Goal: Navigation & Orientation: Find specific page/section

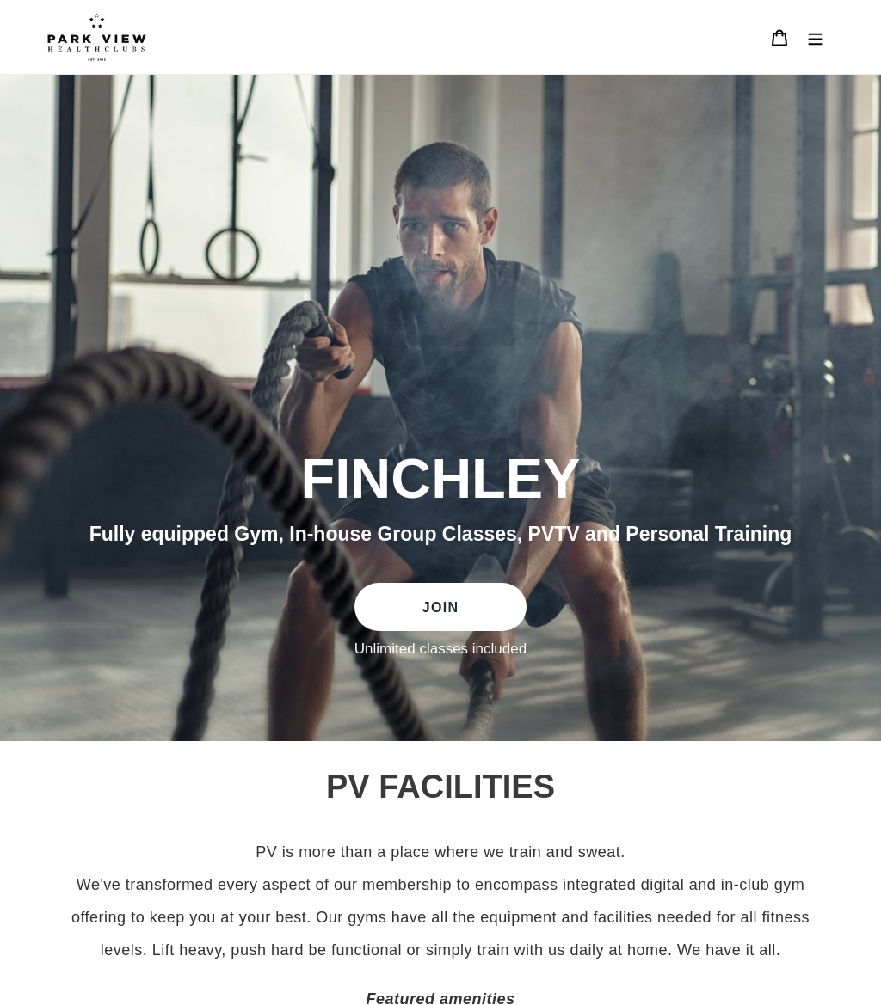
click at [819, 34] on icon "Menu" at bounding box center [815, 39] width 15 height 12
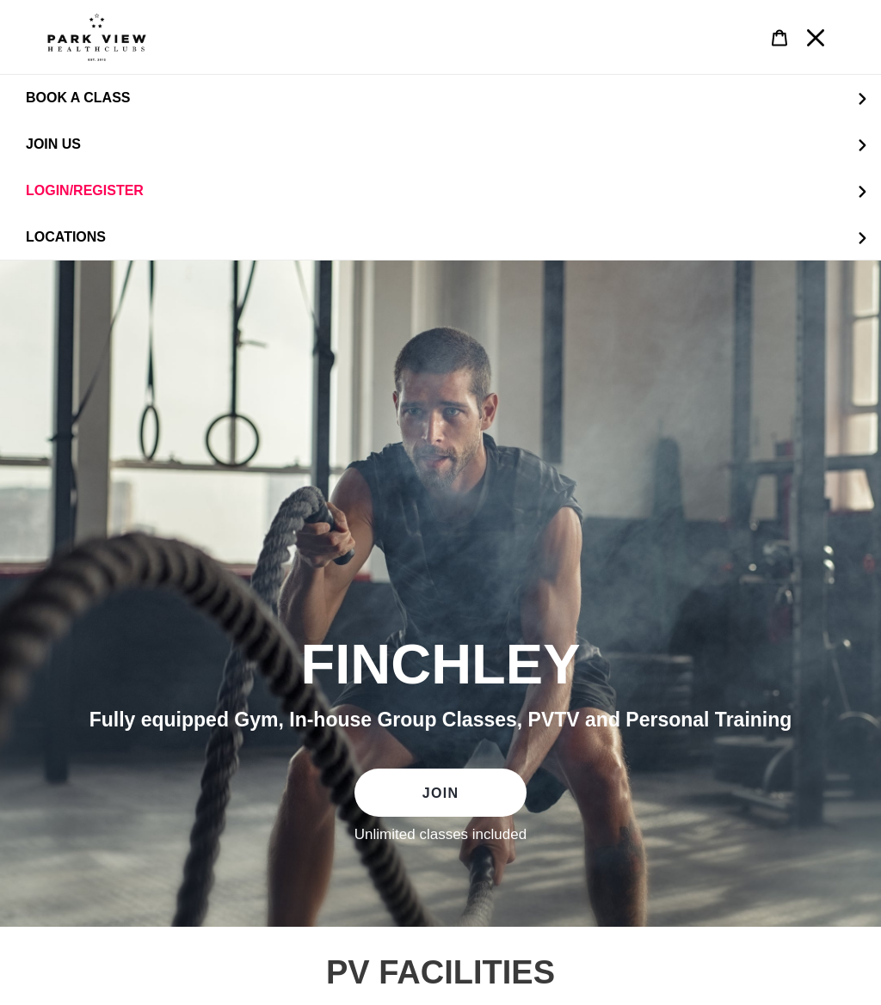
click at [29, 144] on span "JOIN US" at bounding box center [53, 144] width 55 height 15
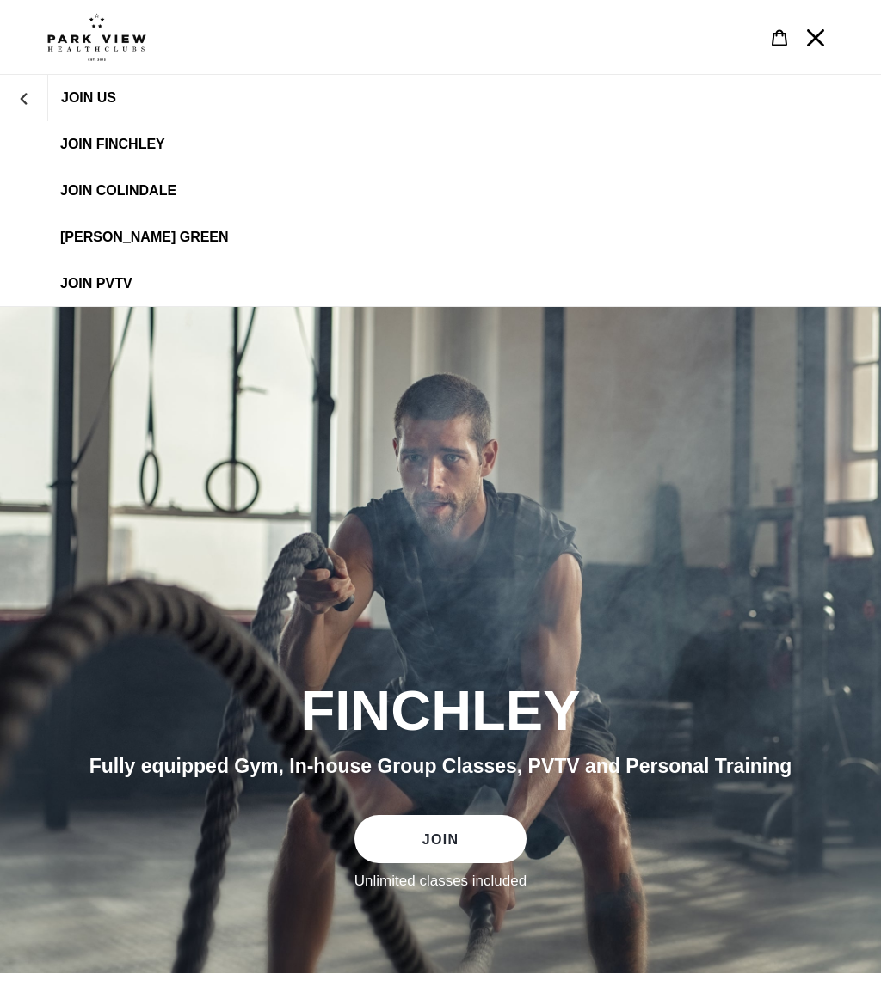
click at [89, 151] on span "JOIN FINCHLEY" at bounding box center [112, 144] width 105 height 15
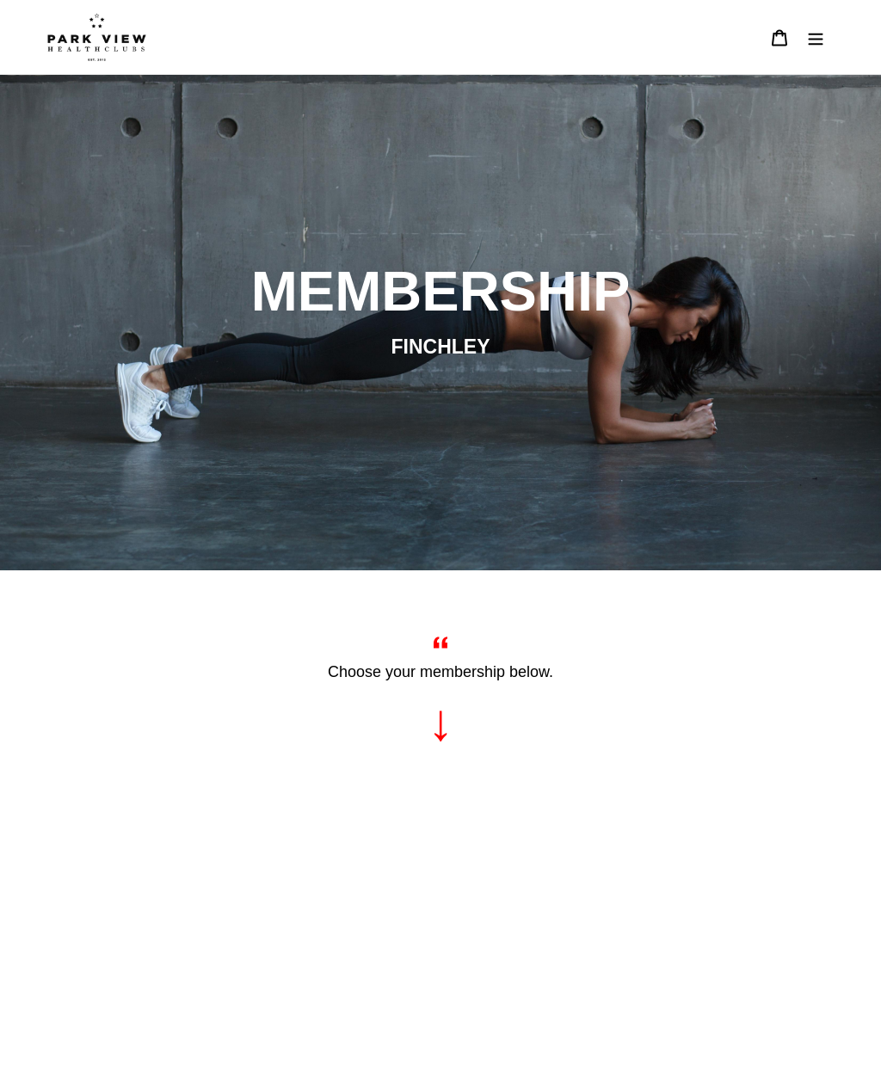
click at [810, 40] on icon "Menu" at bounding box center [815, 37] width 17 height 17
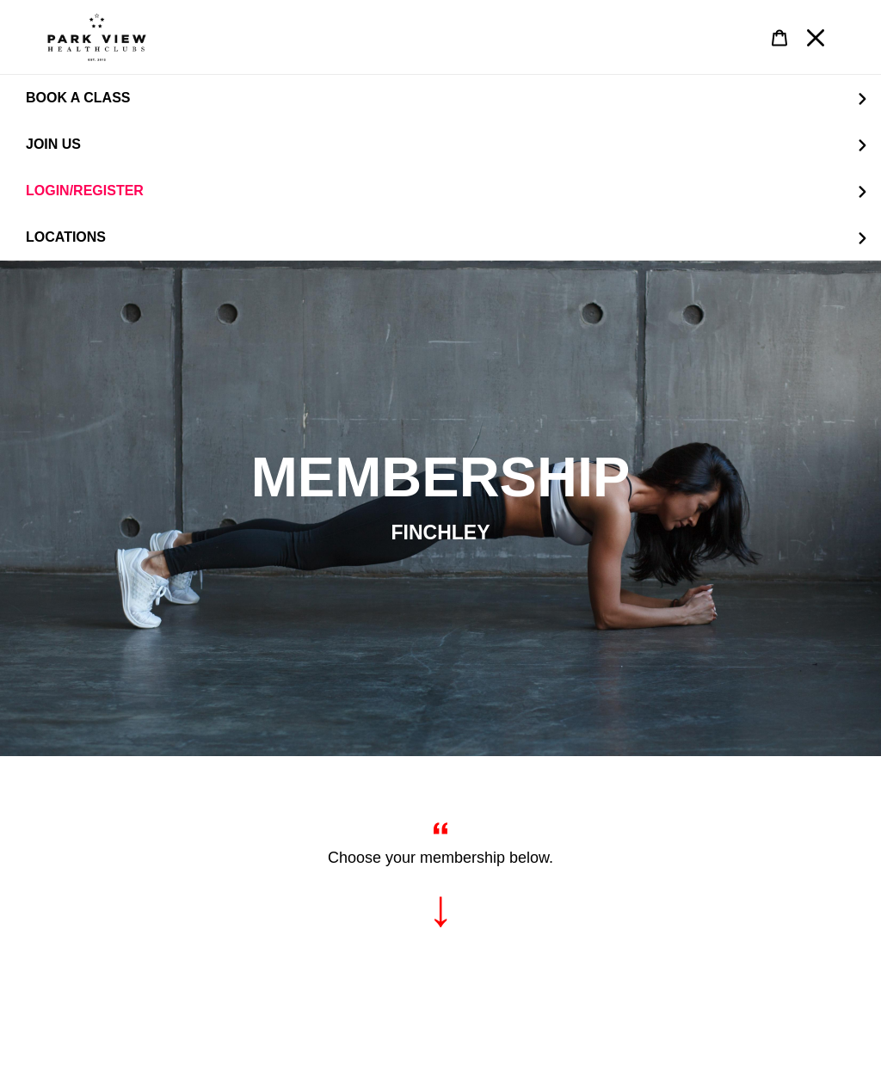
click at [110, 224] on button "LOCATIONS" at bounding box center [440, 237] width 881 height 46
click at [140, 206] on link "Finchley" at bounding box center [440, 191] width 881 height 46
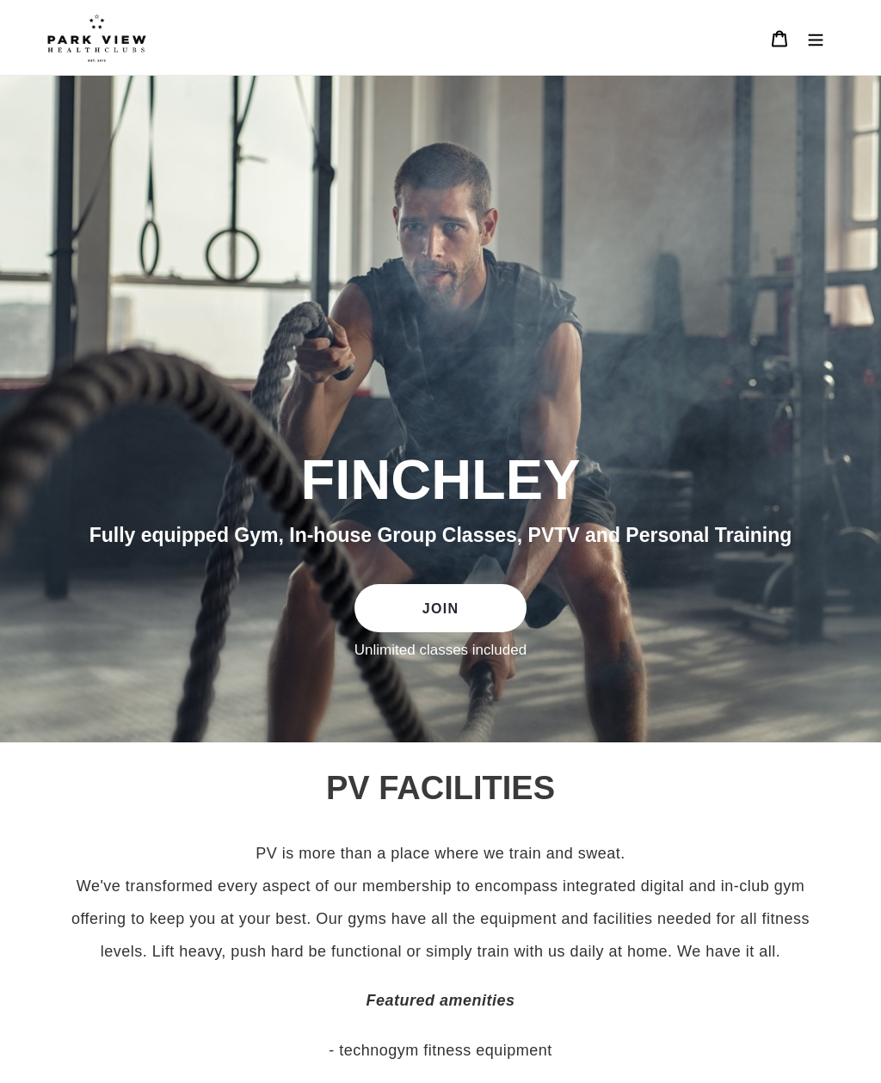
click at [825, 19] on button "Menu" at bounding box center [815, 37] width 36 height 37
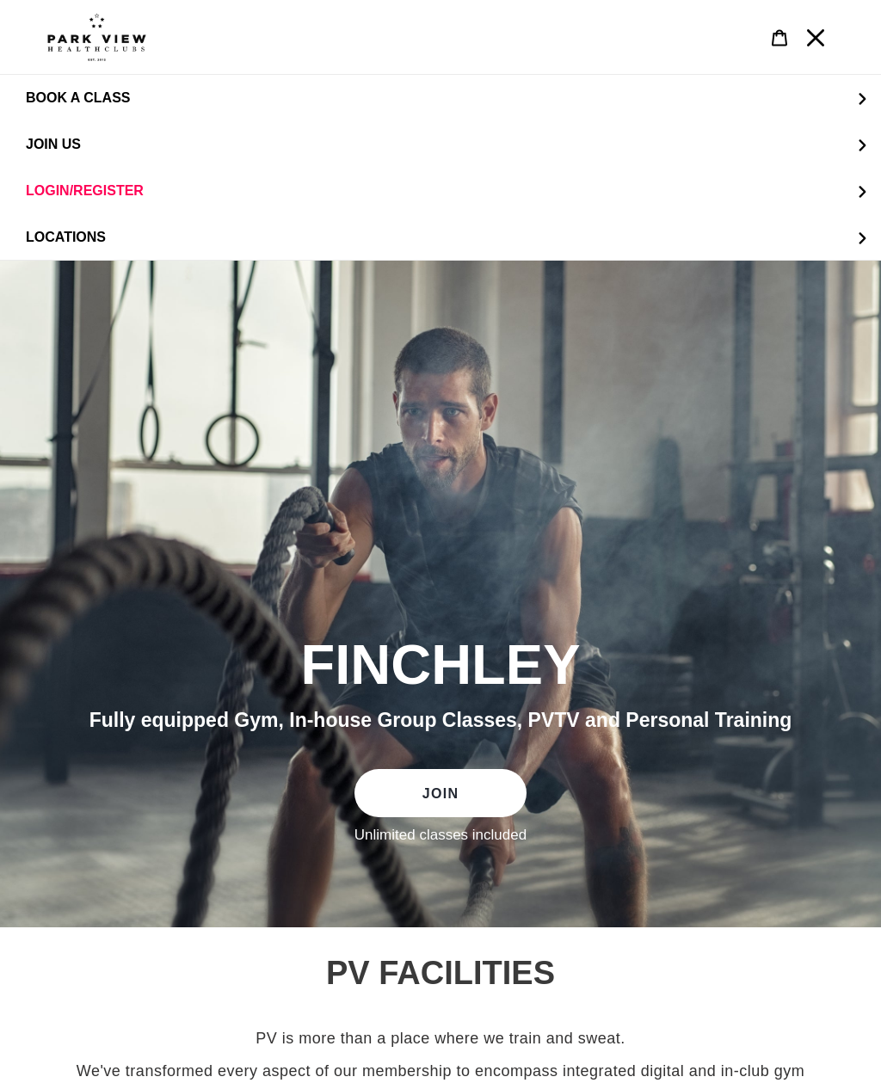
click at [71, 135] on button "JOIN US" at bounding box center [440, 144] width 881 height 46
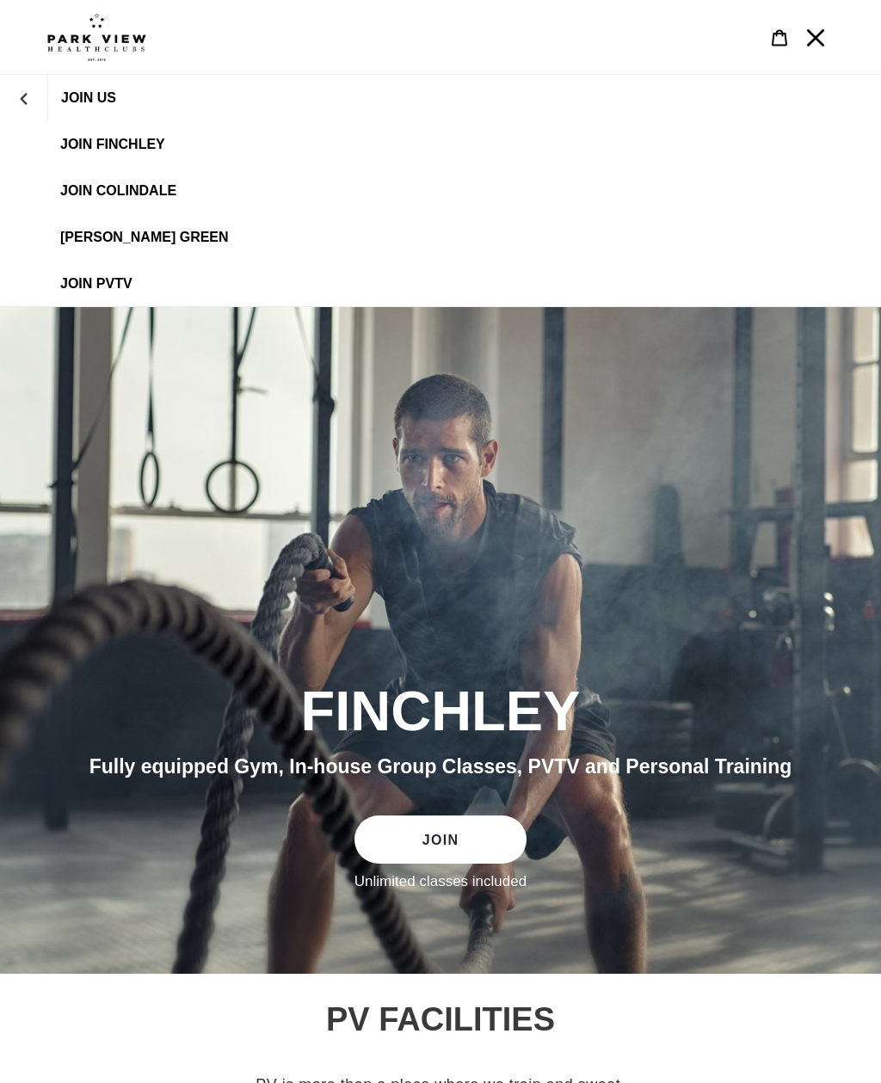
click at [142, 133] on link "JOIN FINCHLEY" at bounding box center [440, 144] width 881 height 46
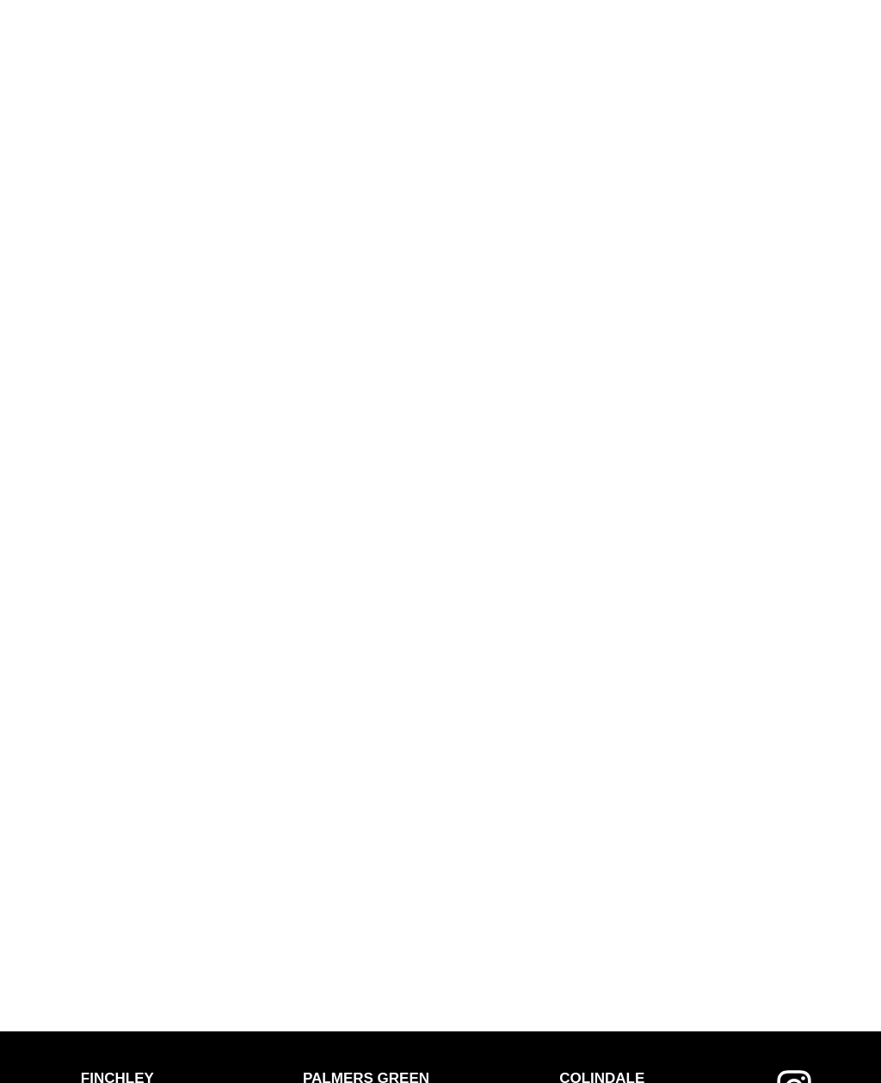
scroll to position [1380, 0]
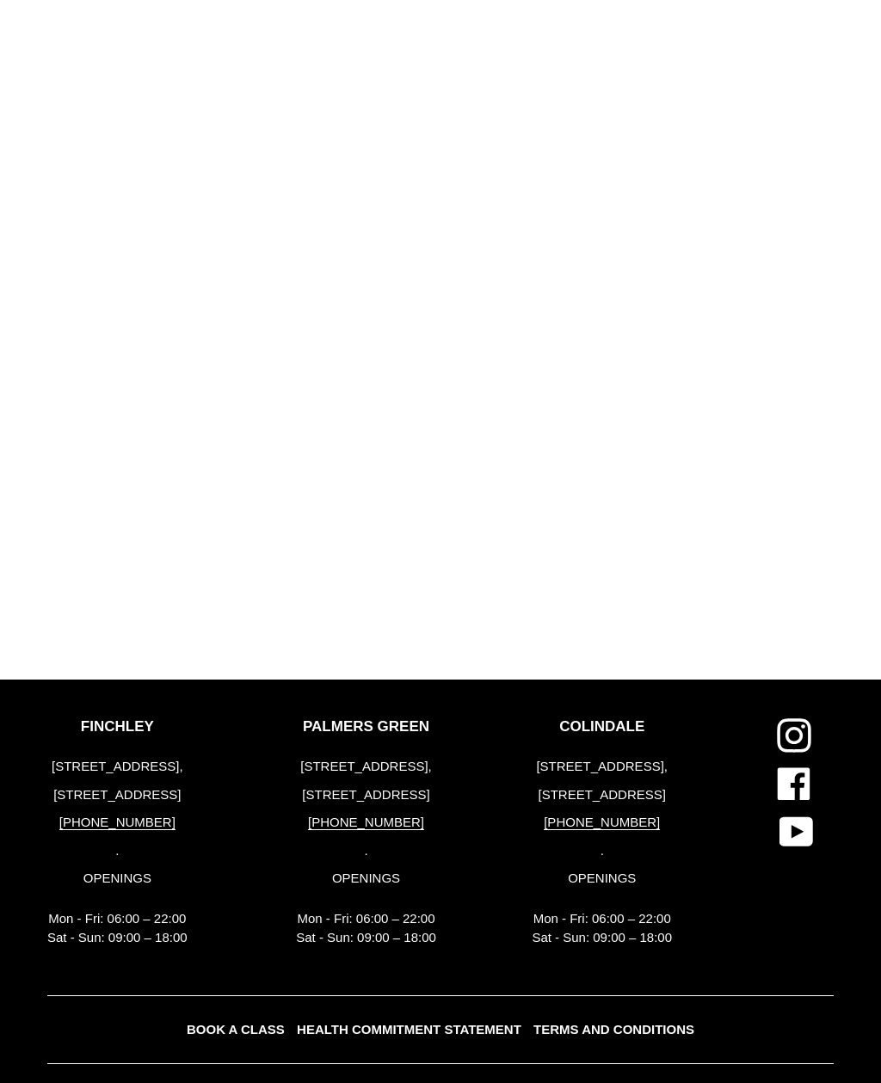
click at [397, 733] on p "PALMERS GREEN" at bounding box center [366, 726] width 140 height 17
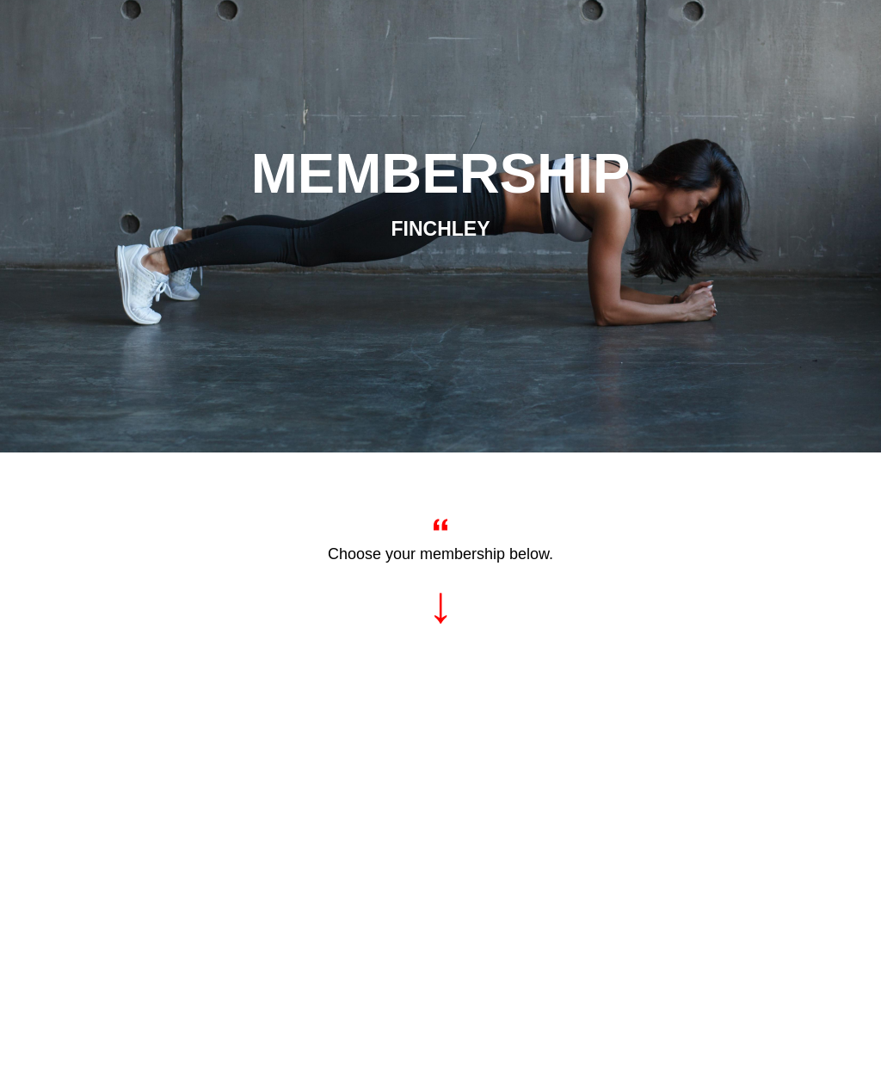
scroll to position [0, 0]
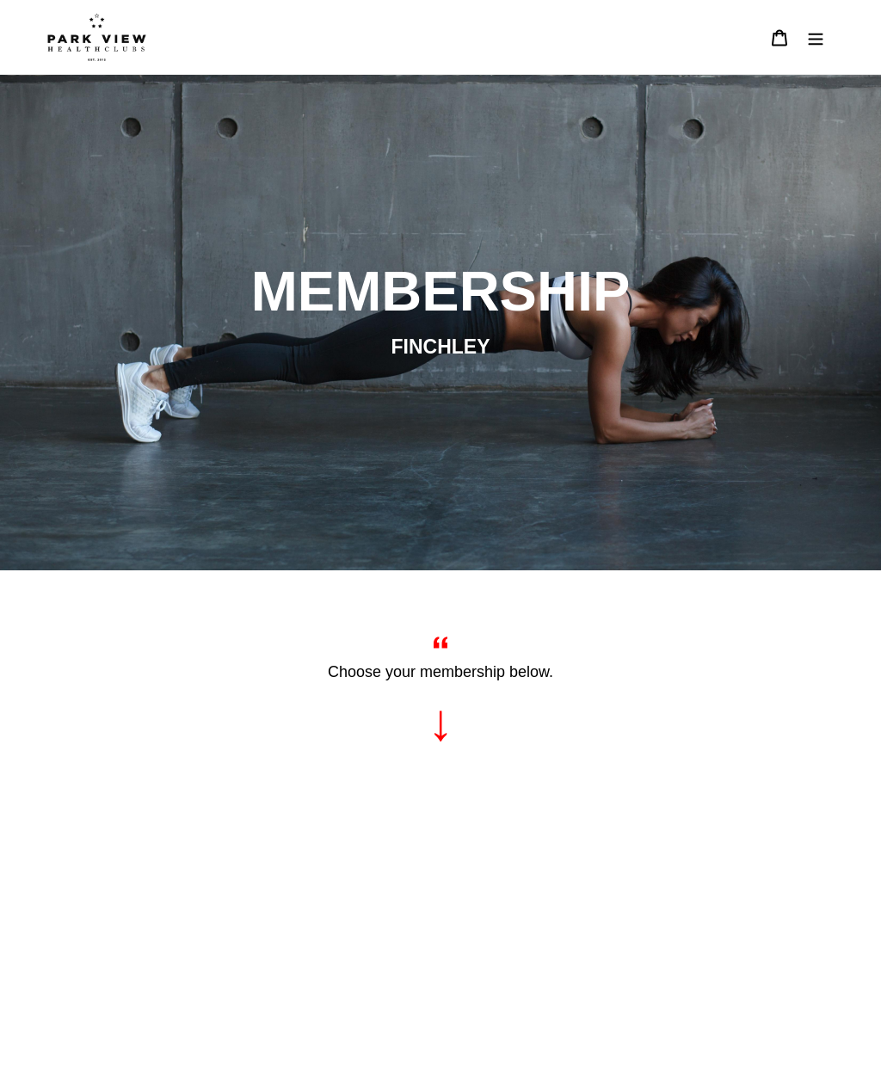
click at [820, 37] on icon "Menu" at bounding box center [815, 37] width 17 height 17
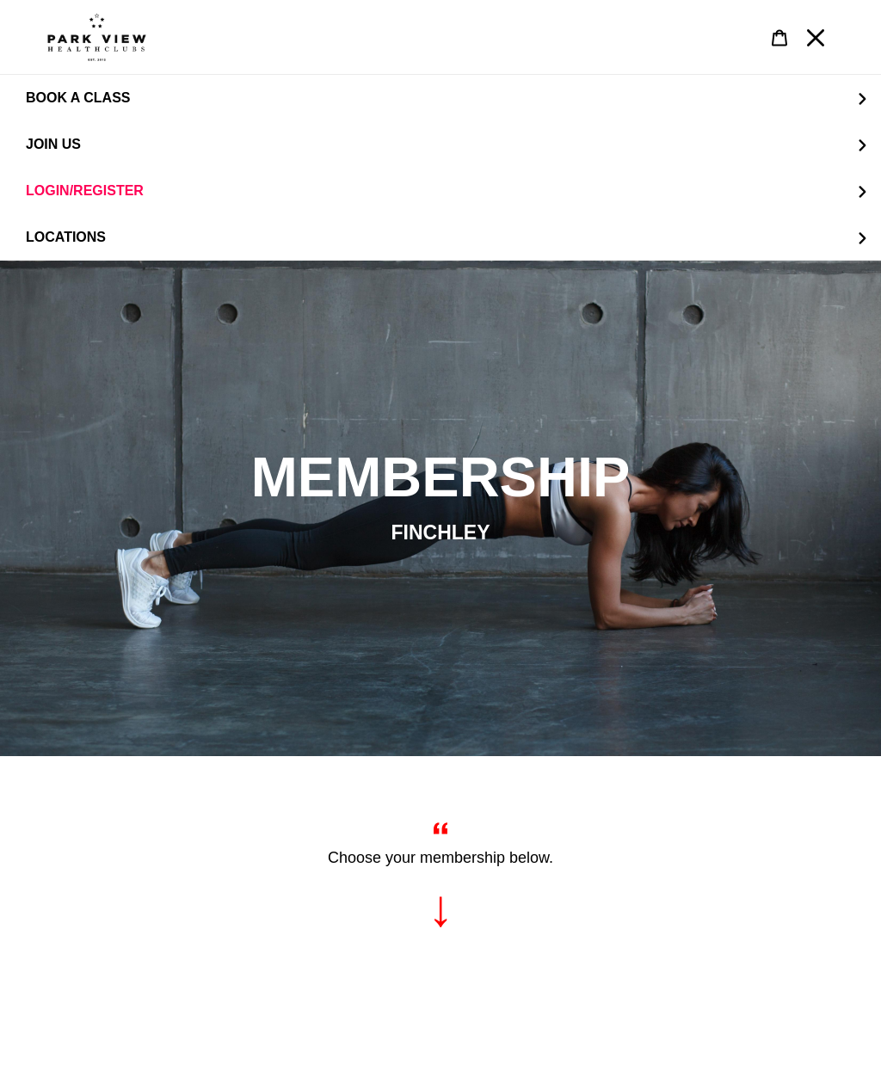
click at [93, 237] on span "LOCATIONS" at bounding box center [66, 237] width 80 height 15
click at [135, 245] on span "Palmers Green" at bounding box center [119, 237] width 119 height 15
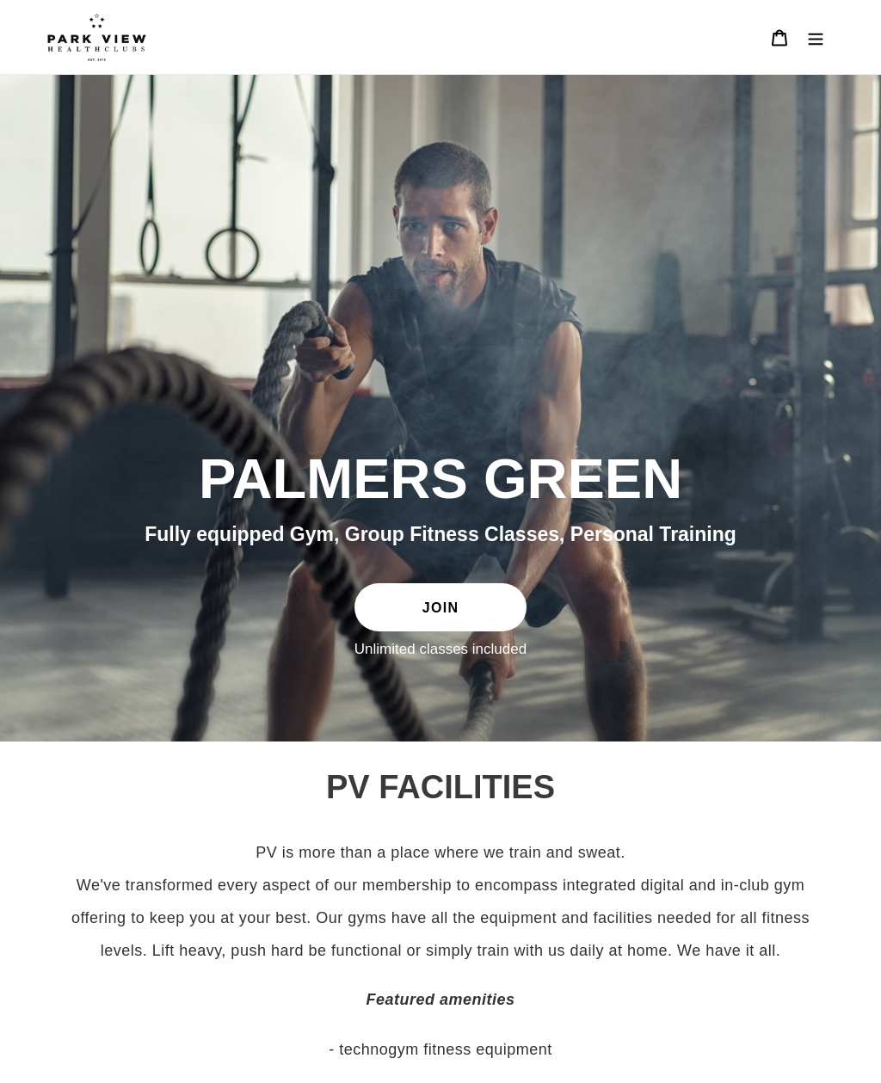
click at [816, 33] on icon "Menu" at bounding box center [815, 37] width 17 height 17
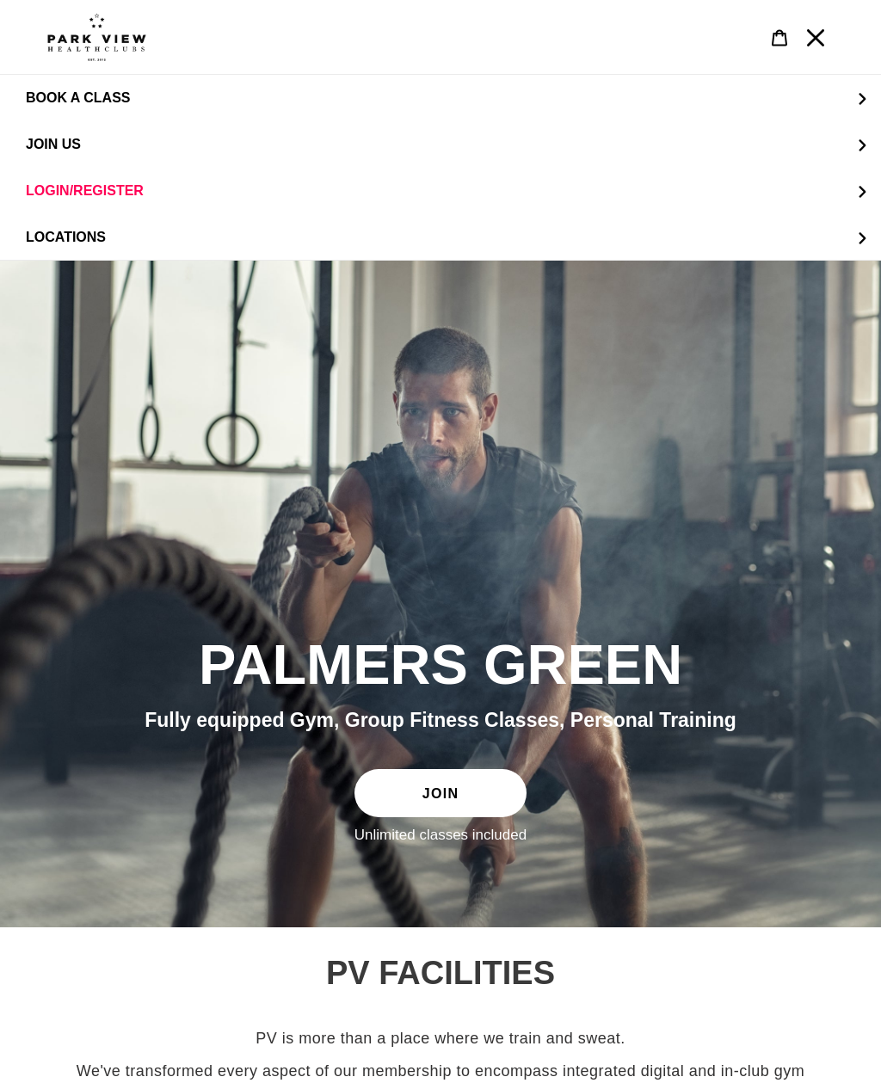
click at [67, 141] on span "JOIN US" at bounding box center [53, 144] width 55 height 15
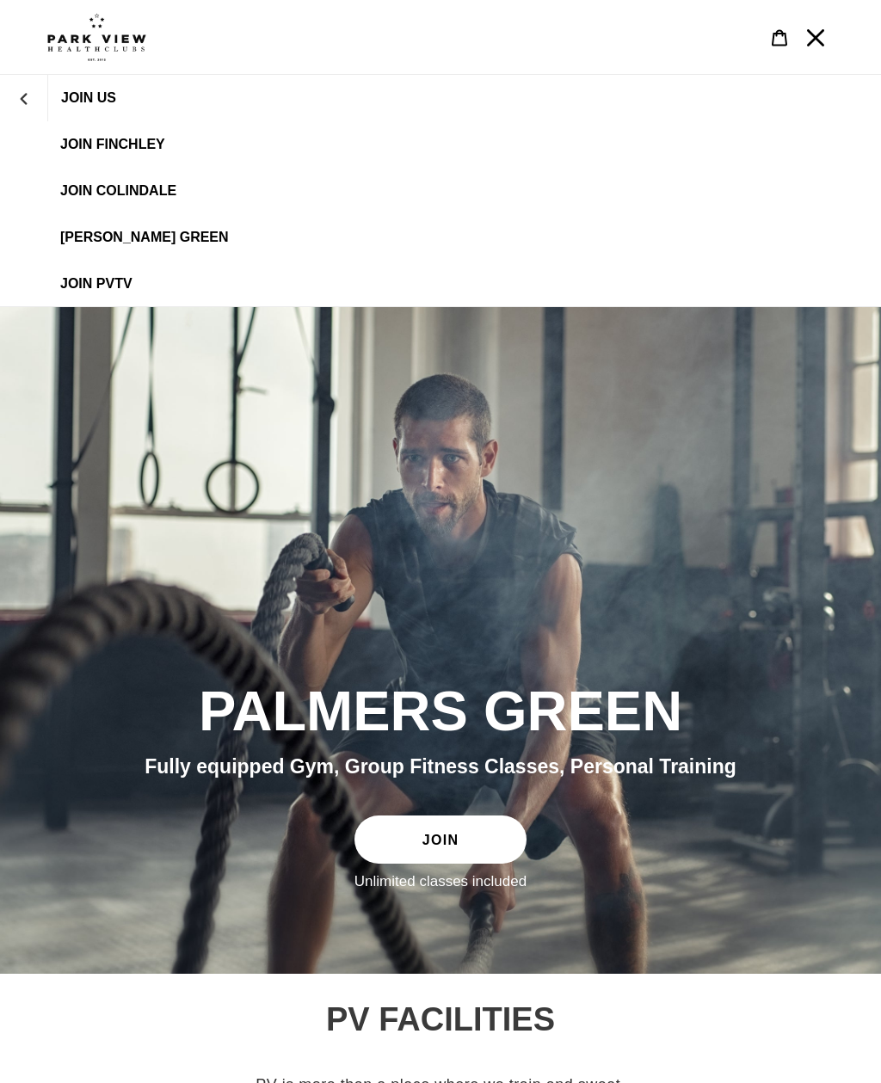
click at [148, 237] on span "[PERSON_NAME] Green" at bounding box center [144, 237] width 169 height 15
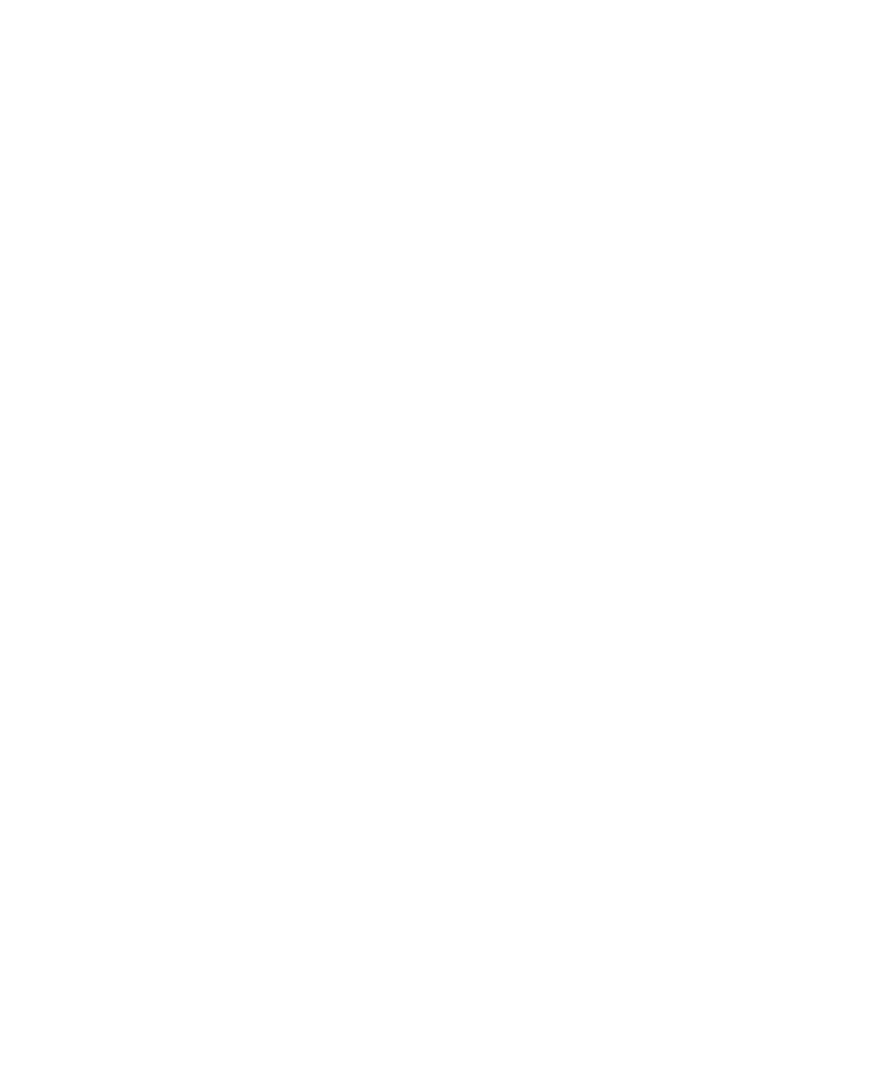
scroll to position [973, 0]
